Goal: Information Seeking & Learning: Compare options

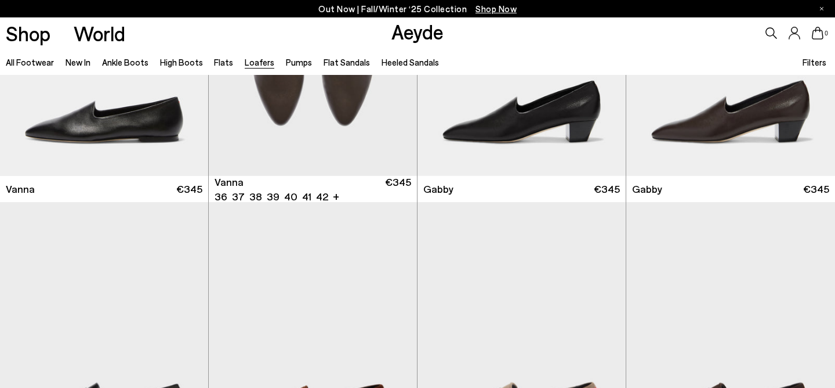
scroll to position [1770, 0]
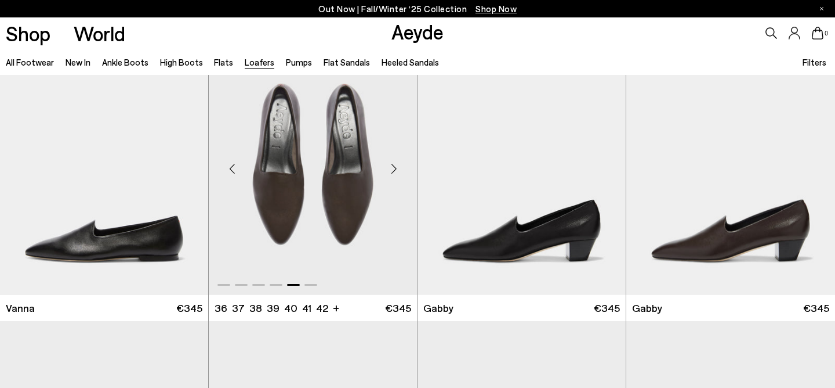
click at [392, 167] on div "Next slide" at bounding box center [394, 168] width 35 height 35
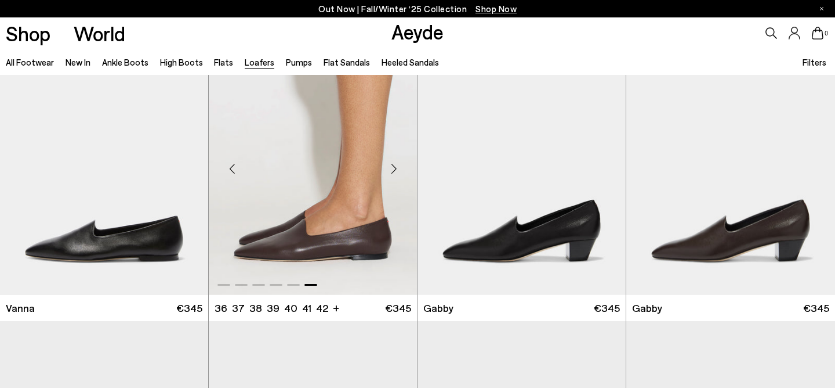
click at [392, 167] on div "Next slide" at bounding box center [394, 168] width 35 height 35
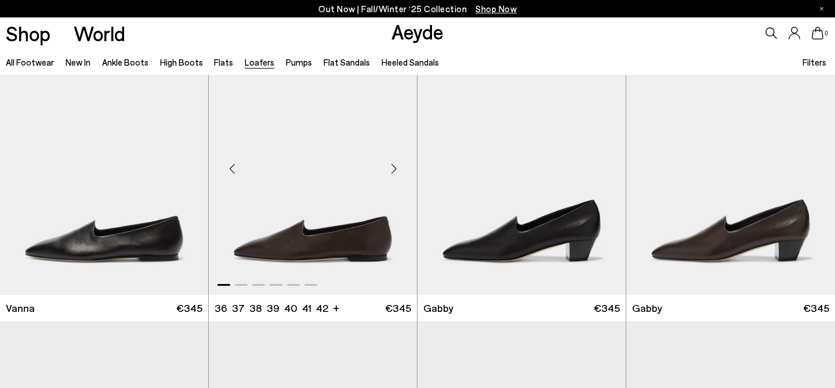
click at [392, 167] on div "Next slide" at bounding box center [394, 168] width 35 height 35
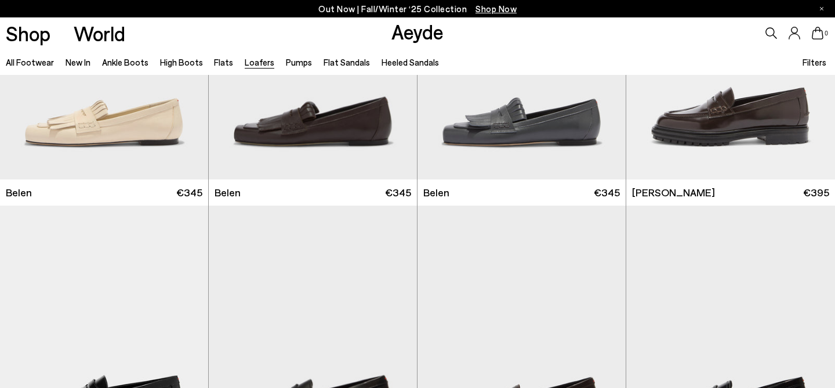
scroll to position [686, 0]
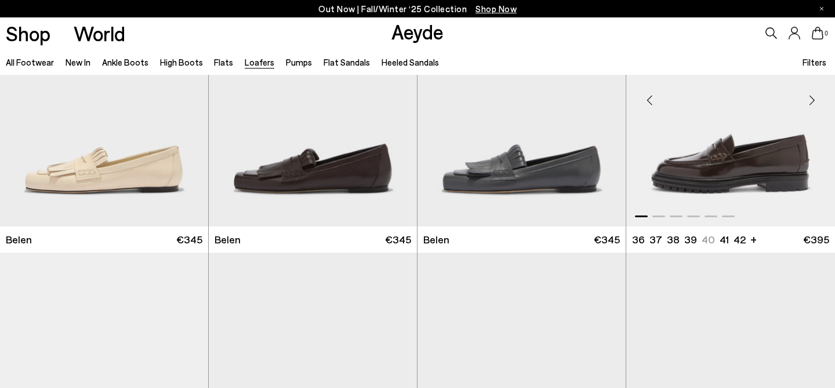
click at [700, 167] on img "1 / 6" at bounding box center [731, 96] width 209 height 262
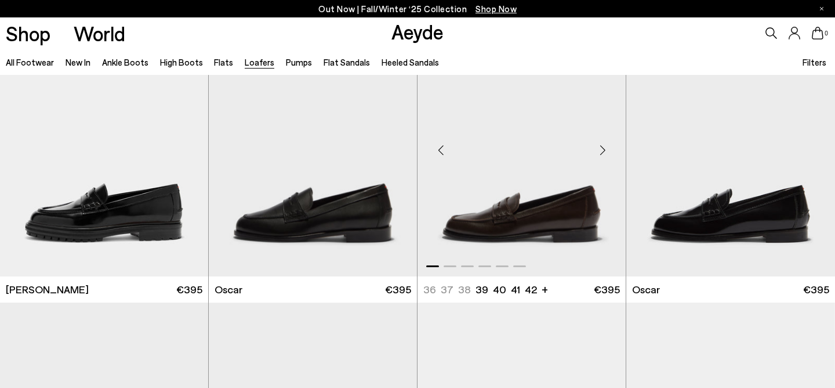
scroll to position [954, 0]
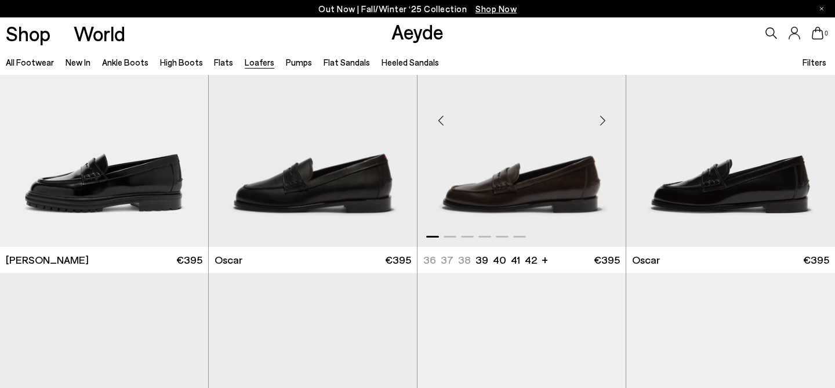
click at [600, 121] on div "Next slide" at bounding box center [602, 120] width 35 height 35
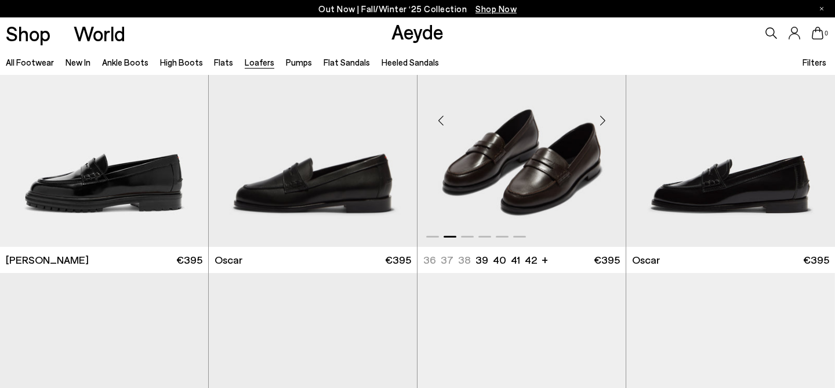
click at [600, 121] on div "Next slide" at bounding box center [602, 120] width 35 height 35
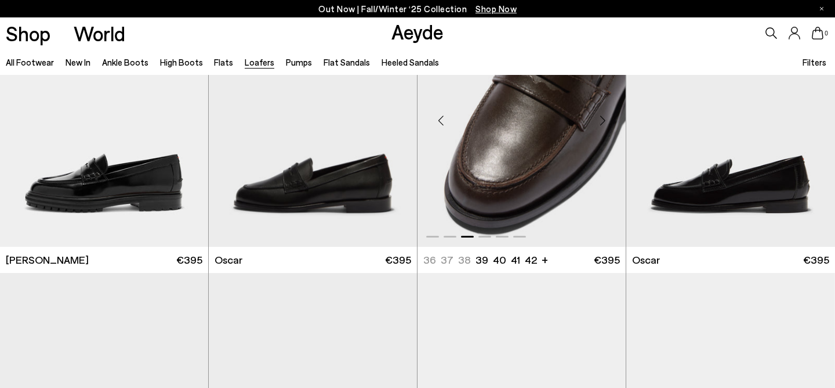
click at [600, 121] on div "Next slide" at bounding box center [602, 120] width 35 height 35
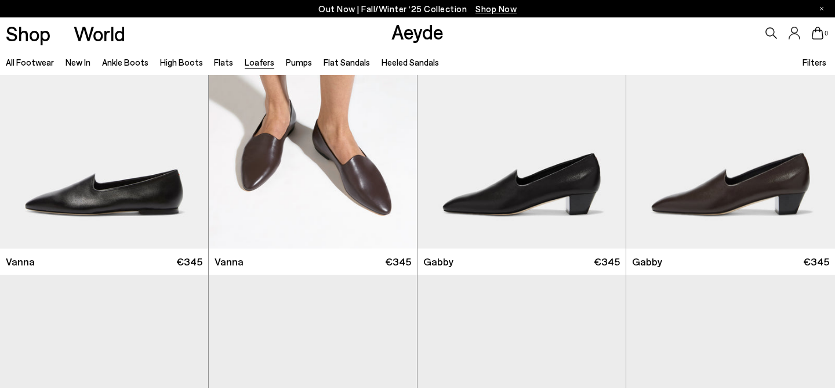
scroll to position [1818, 0]
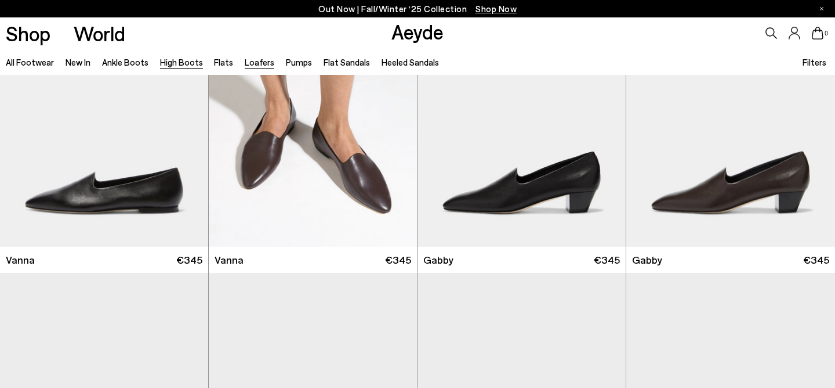
click at [189, 61] on link "High Boots" at bounding box center [181, 62] width 43 height 10
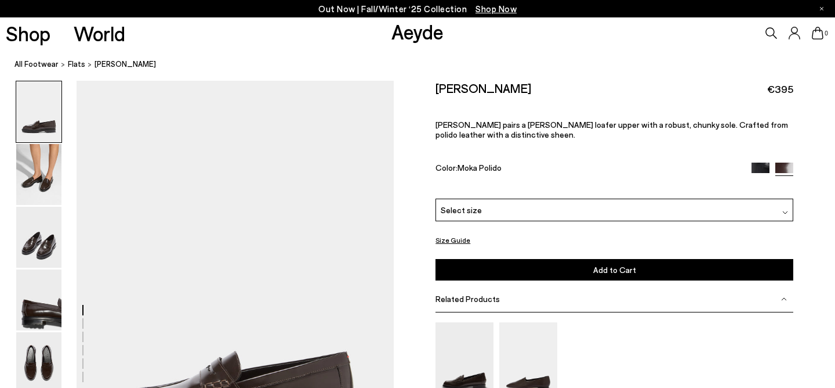
scroll to position [90, 0]
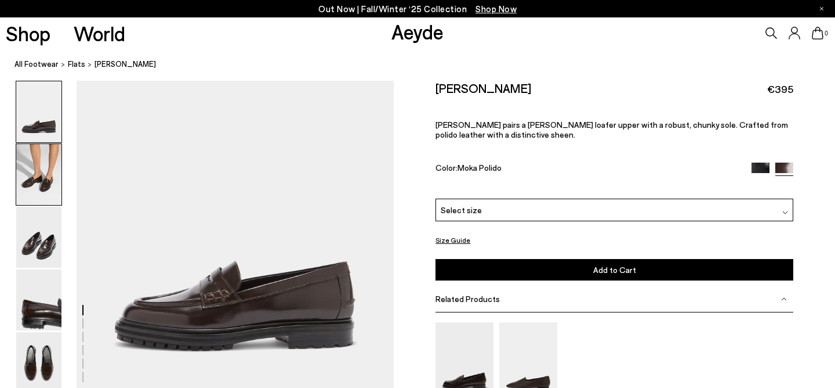
click at [48, 178] on img at bounding box center [38, 174] width 45 height 61
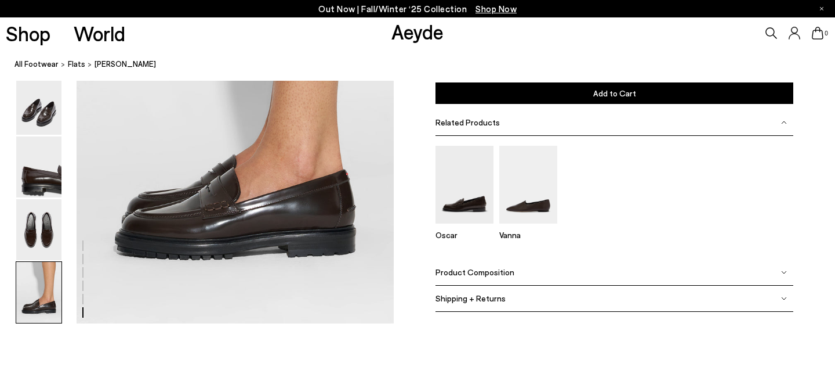
scroll to position [2321, 0]
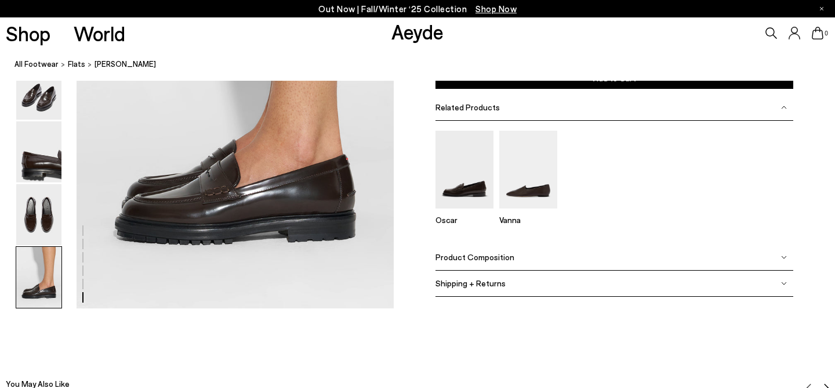
click at [782, 255] on img at bounding box center [784, 257] width 6 height 6
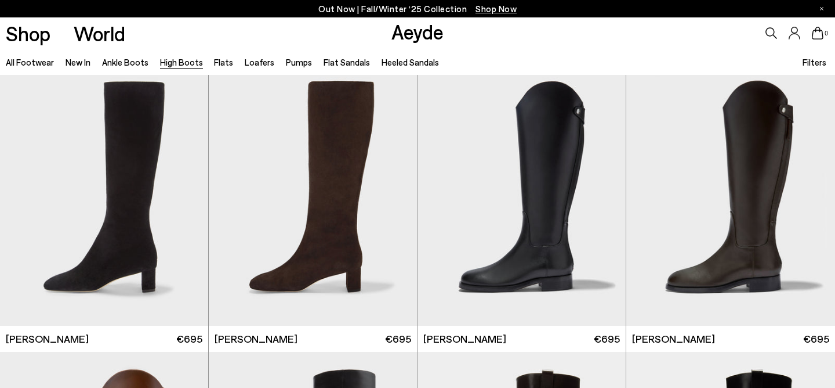
scroll to position [2030, 0]
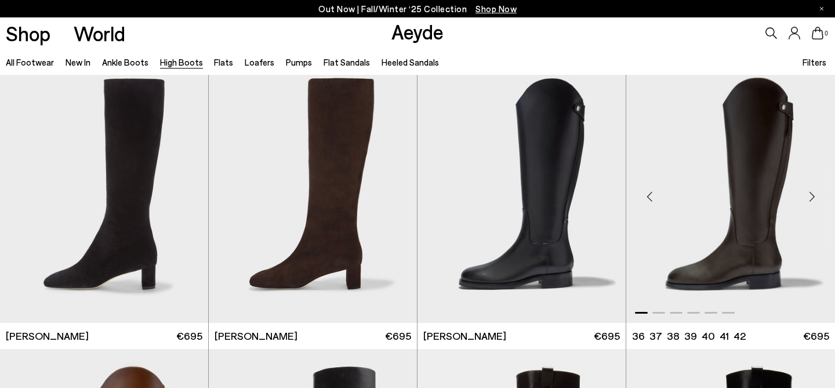
click at [743, 161] on img "1 / 6" at bounding box center [731, 192] width 209 height 262
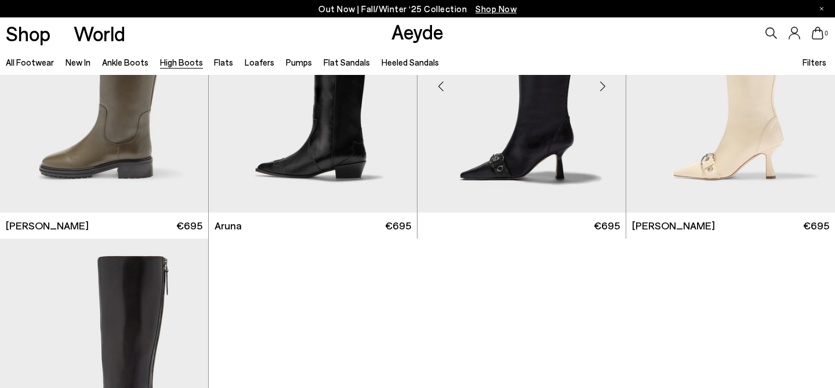
scroll to position [2645, 0]
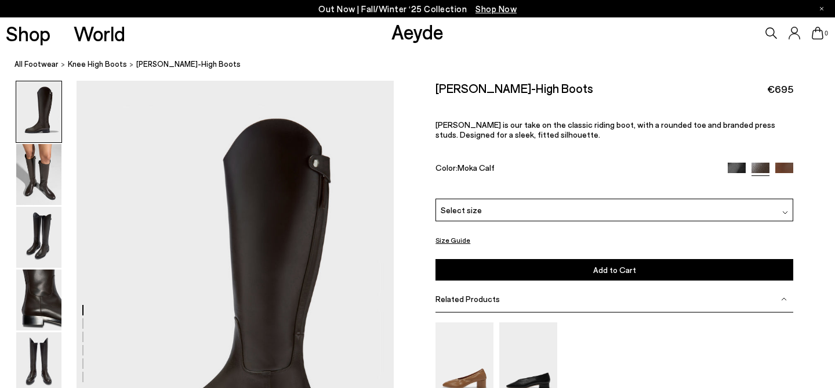
scroll to position [5, 0]
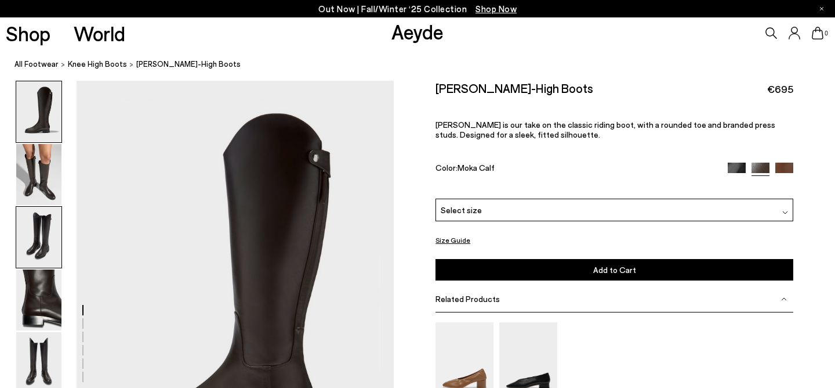
click at [53, 244] on img at bounding box center [38, 237] width 45 height 61
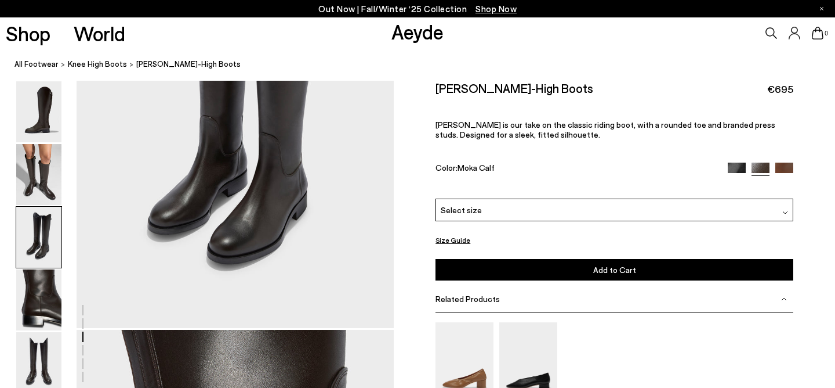
scroll to position [1036, 0]
